Goal: Navigation & Orientation: Find specific page/section

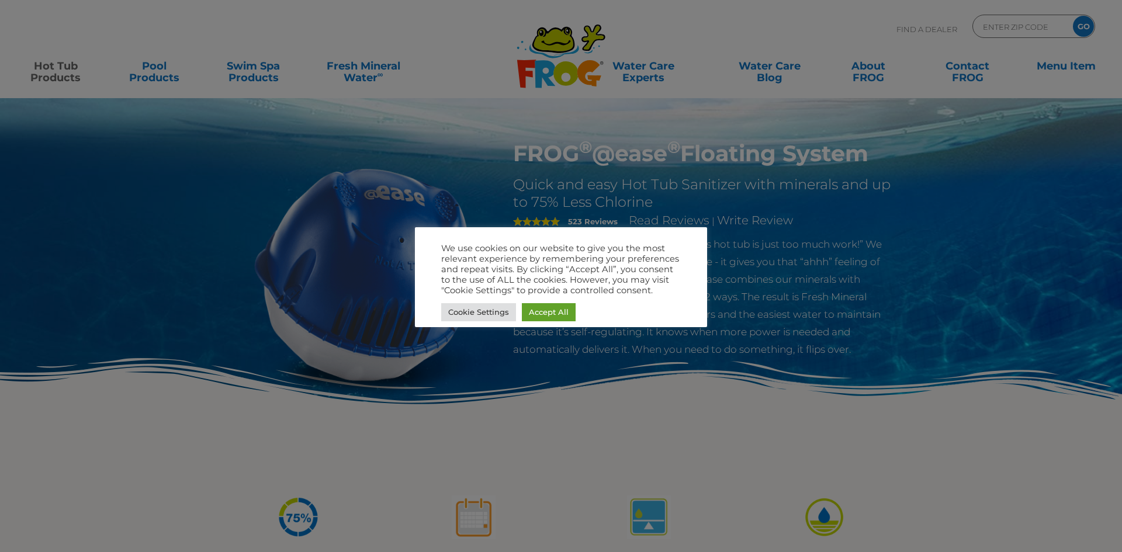
click at [539, 84] on div at bounding box center [561, 276] width 1122 height 552
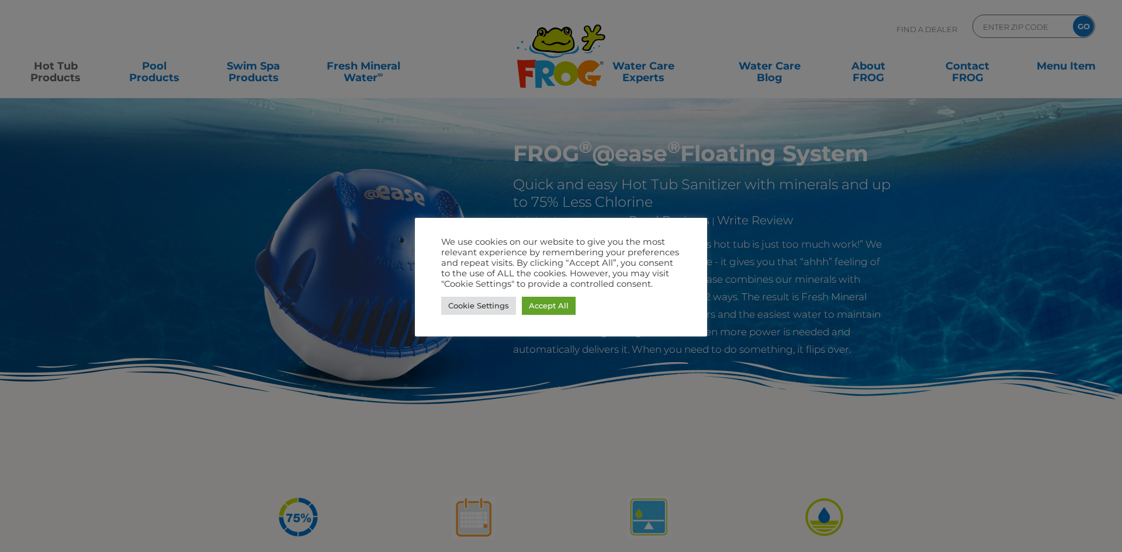
drag, startPoint x: 549, startPoint y: 75, endPoint x: 530, endPoint y: 260, distance: 185.2
click at [549, 77] on div at bounding box center [561, 276] width 1122 height 552
click at [546, 303] on link "Accept All" at bounding box center [549, 306] width 54 height 18
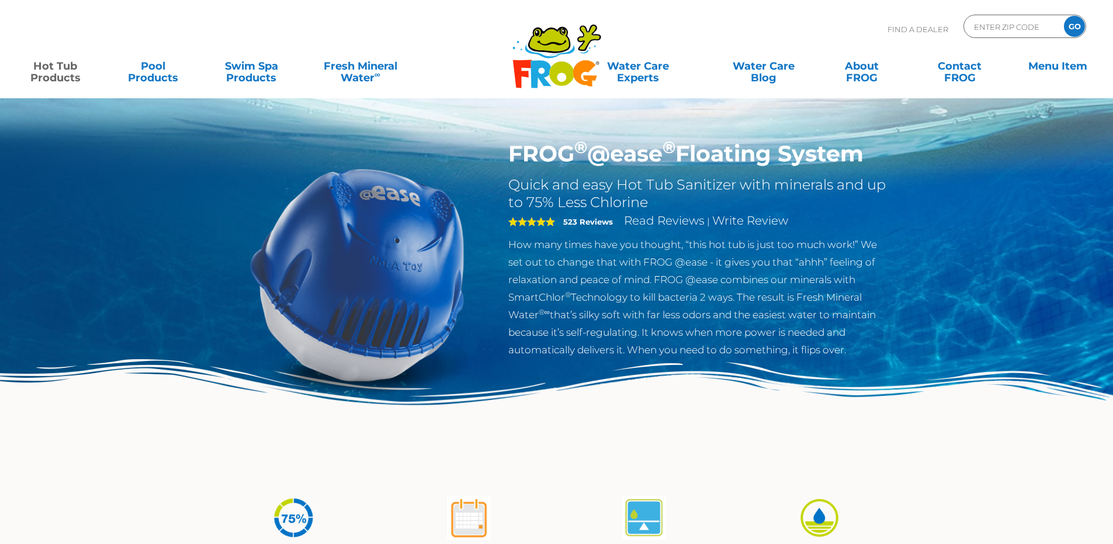
click at [538, 67] on icon at bounding box center [541, 73] width 20 height 27
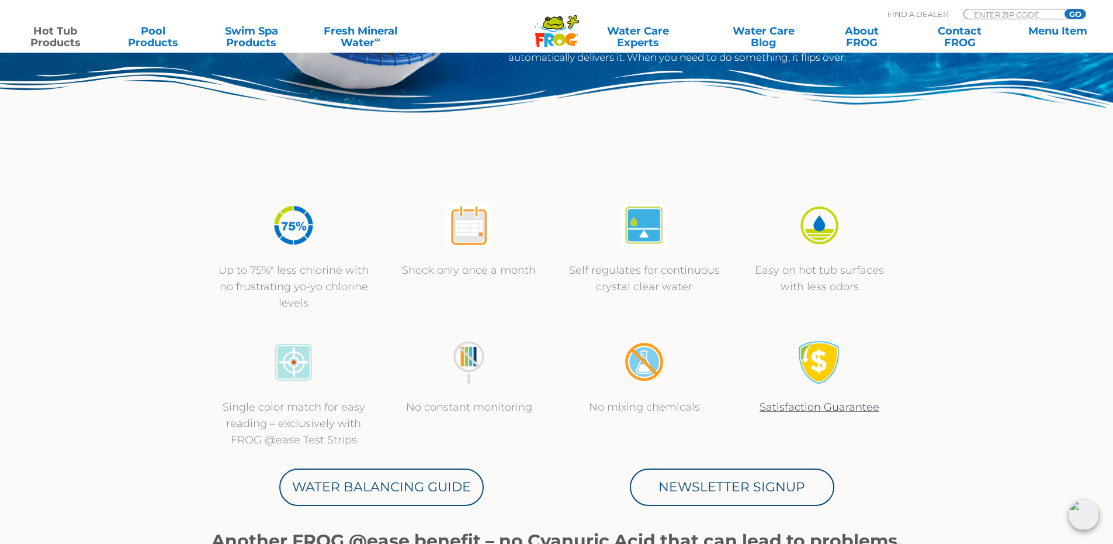
scroll to position [353, 0]
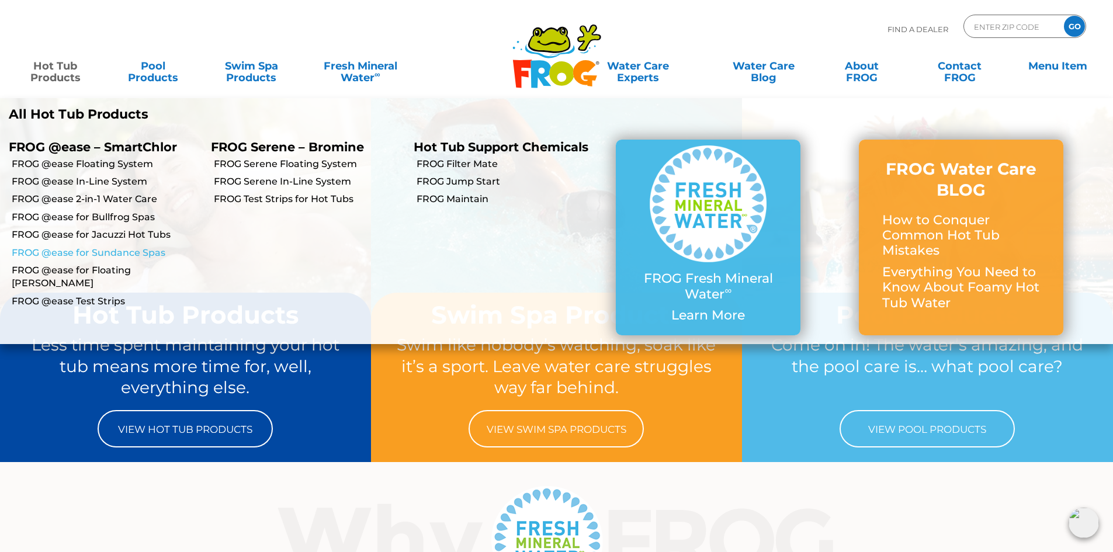
click at [112, 247] on link "FROG @ease for Sundance Spas" at bounding box center [107, 253] width 191 height 13
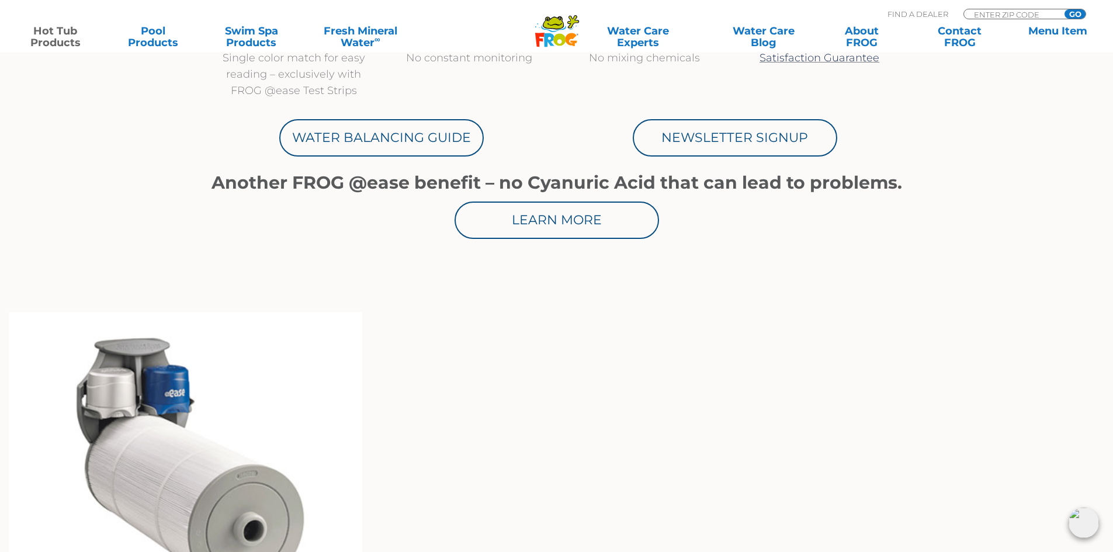
scroll to position [643, 0]
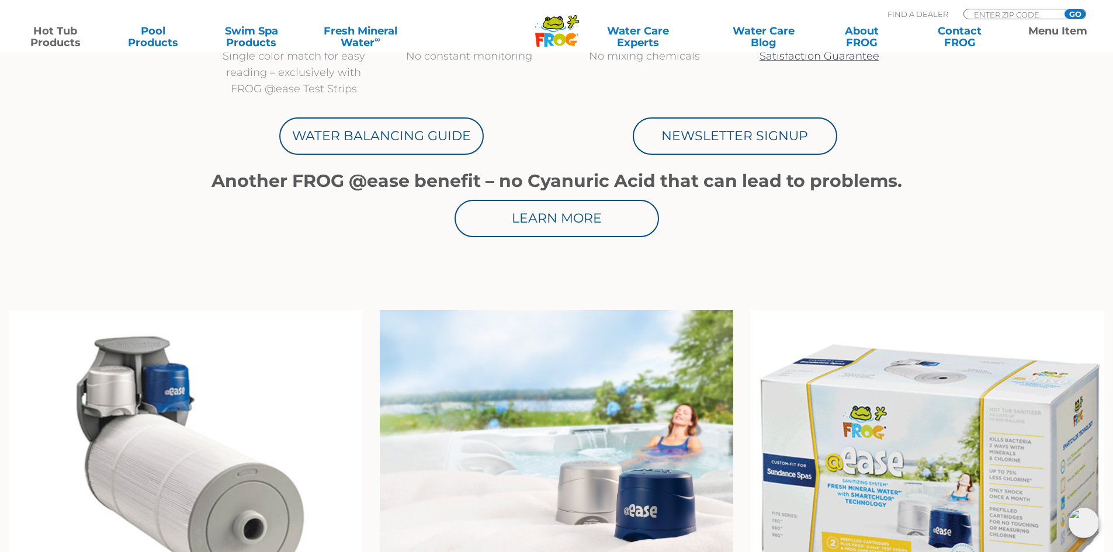
click at [1048, 29] on link "Menu Item" at bounding box center [1058, 36] width 87 height 23
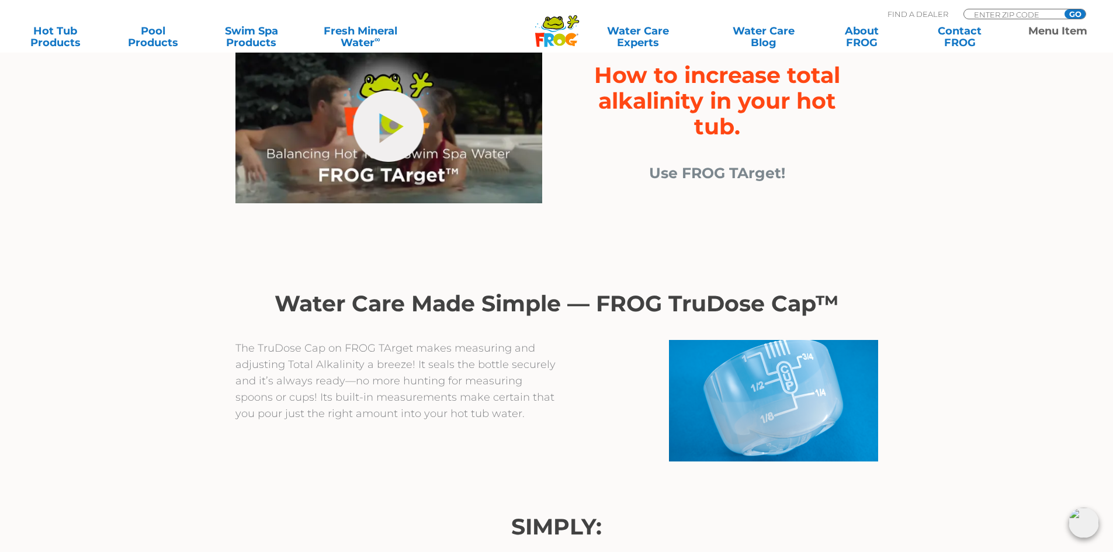
scroll to position [701, 0]
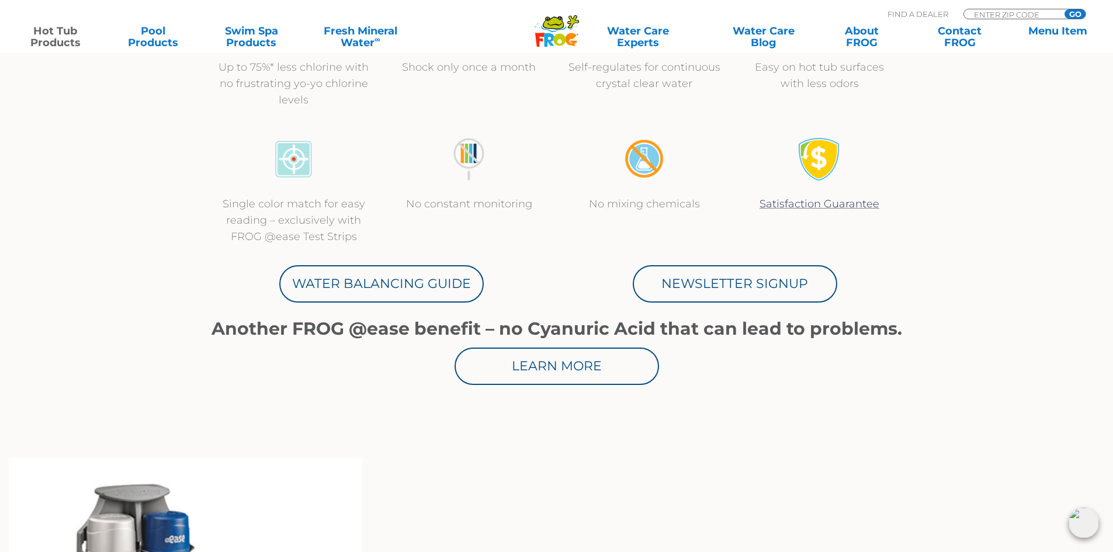
scroll to position [584, 0]
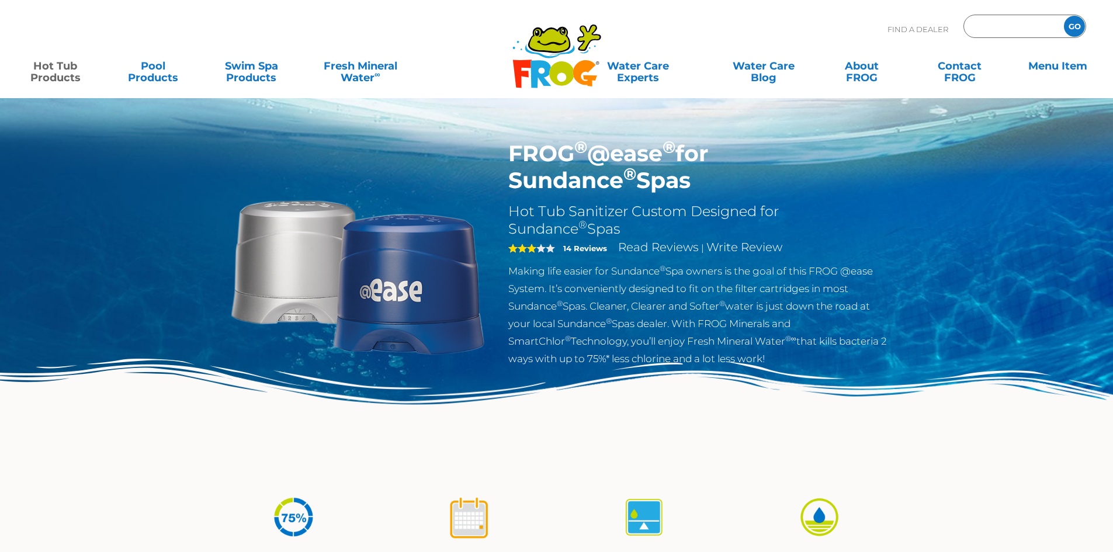
click at [983, 24] on input "Zip Code Form" at bounding box center [1012, 26] width 79 height 17
type input "98366"
click at [1064, 16] on input "GO" at bounding box center [1074, 26] width 21 height 21
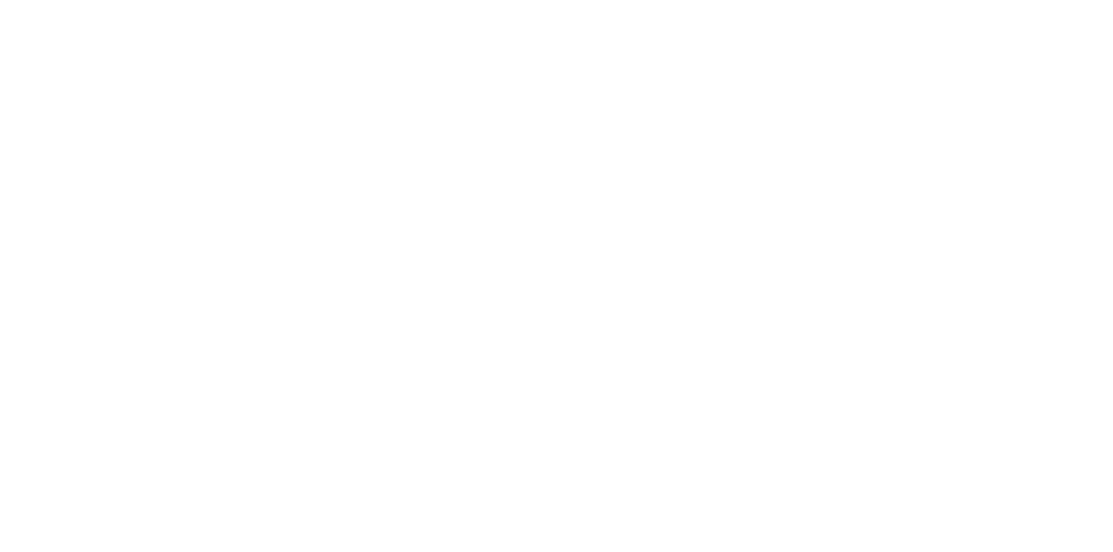
click at [0, 0] on html at bounding box center [0, 0] width 0 height 0
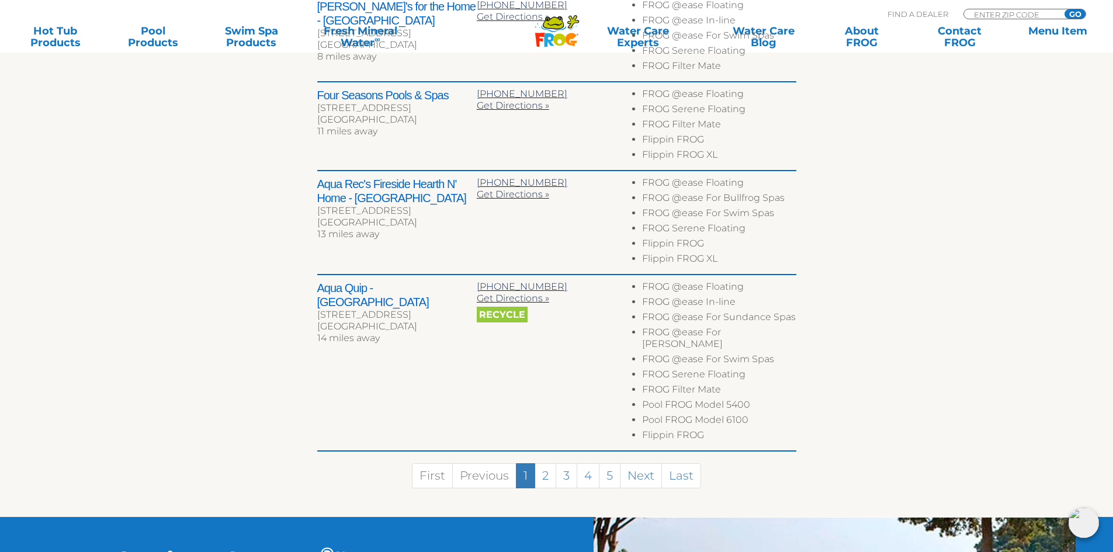
scroll to position [526, 0]
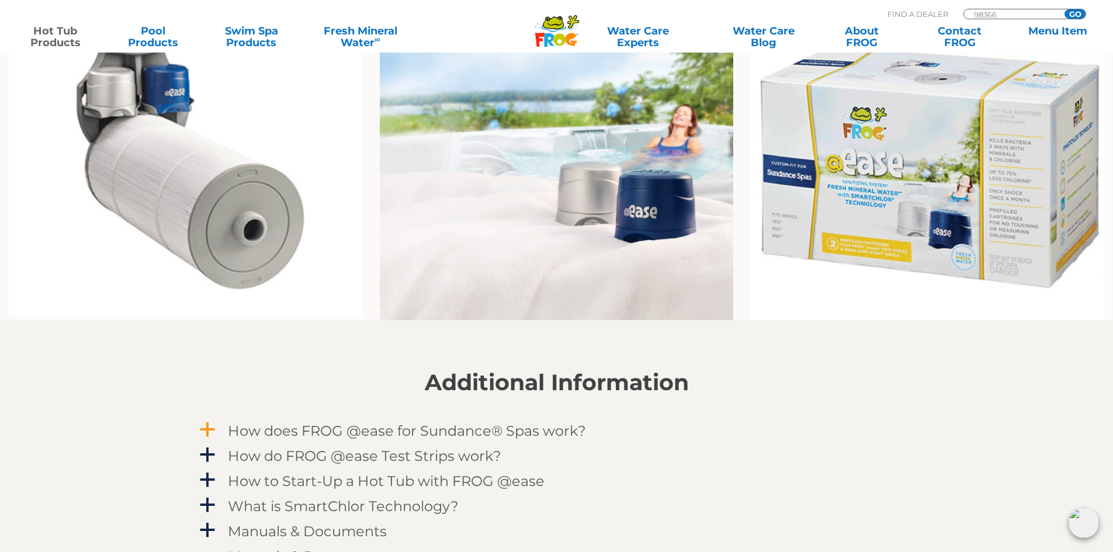
scroll to position [1052, 0]
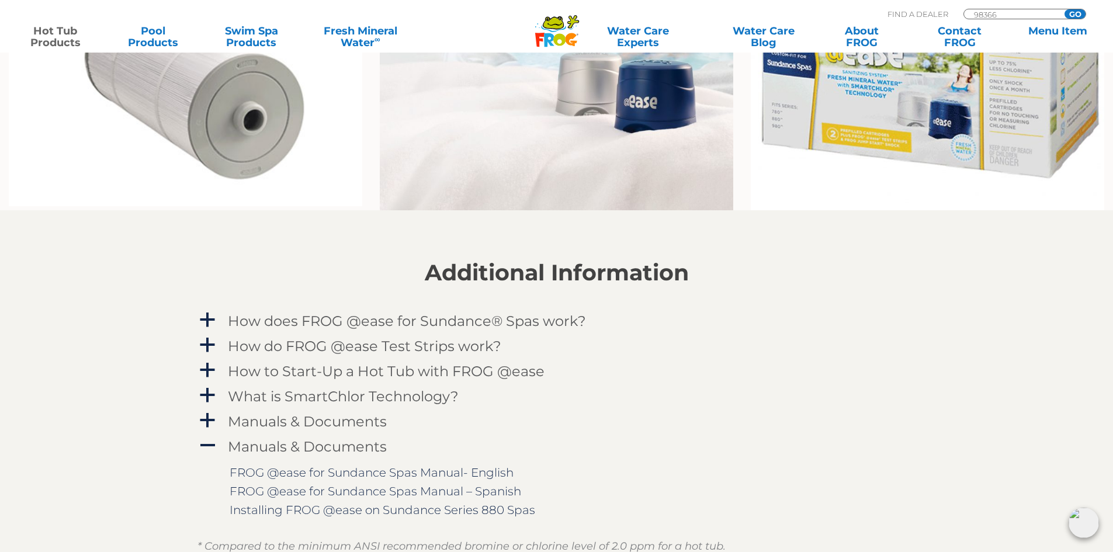
click at [1037, 13] on input "98366" at bounding box center [1012, 14] width 79 height 10
type input "98369"
click at [1065, 9] on input "GO" at bounding box center [1075, 13] width 21 height 9
drag, startPoint x: 1073, startPoint y: 7, endPoint x: 1072, endPoint y: 19, distance: 11.7
click at [1072, 16] on div ".st130{clip-path:url(#SVGID_2_);fill-rule:evenodd;clip-rule:evenodd;fill:#C3CC0…" at bounding box center [557, 22] width 1090 height 32
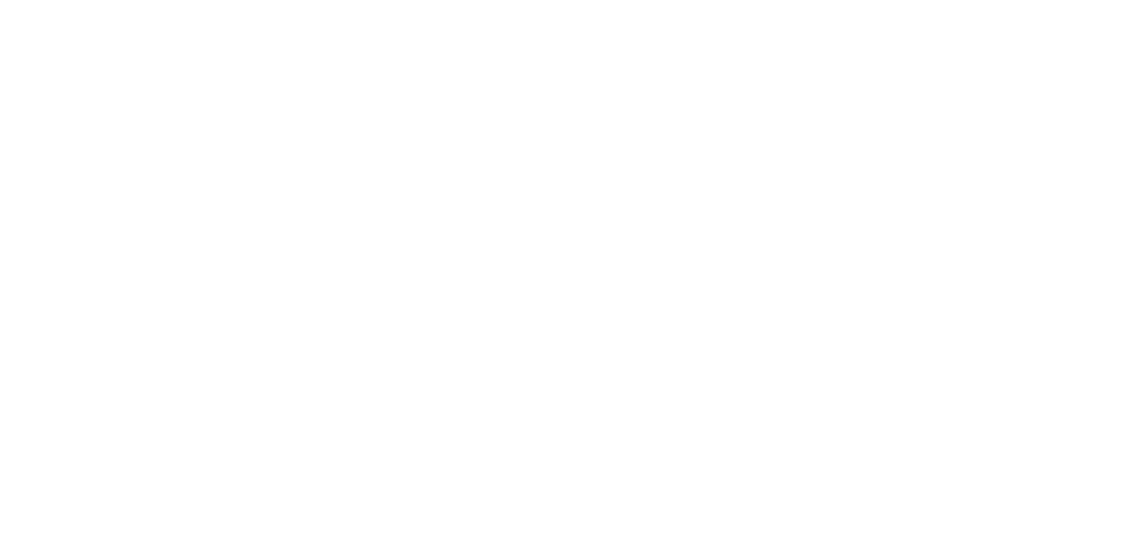
click at [0, 0] on html at bounding box center [0, 0] width 0 height 0
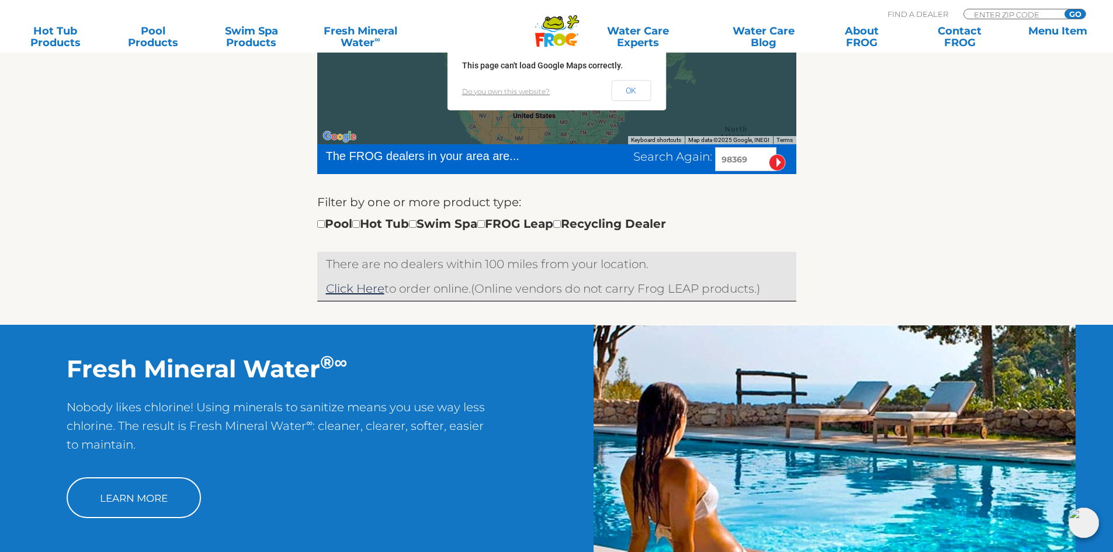
scroll to position [117, 0]
